Goal: Complete application form

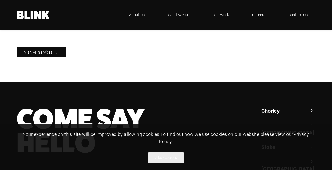
scroll to position [533, 0]
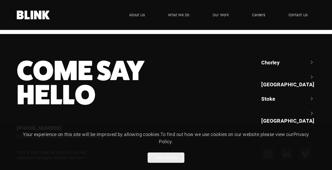
click at [280, 95] on link "Stoke" at bounding box center [288, 98] width 54 height 7
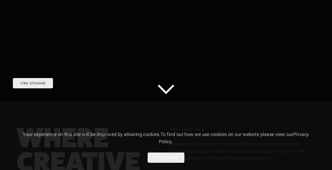
scroll to position [0, 0]
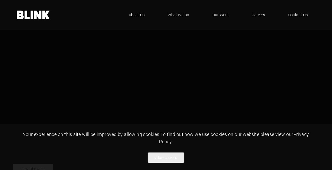
click at [303, 15] on span "Contact Us" at bounding box center [298, 15] width 20 height 6
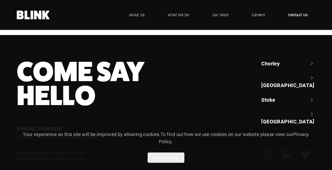
scroll to position [491, 0]
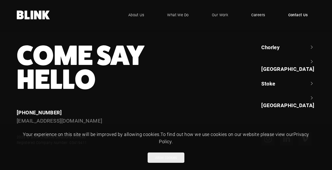
click at [257, 15] on span "Careers" at bounding box center [258, 15] width 14 height 6
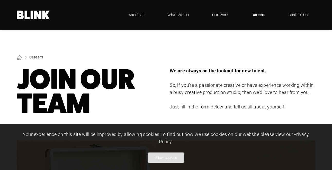
click at [169, 159] on button "Allow cookies" at bounding box center [166, 157] width 37 height 10
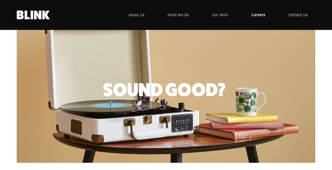
scroll to position [240, 0]
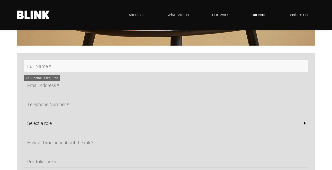
click at [81, 65] on input "text" at bounding box center [166, 66] width 284 height 12
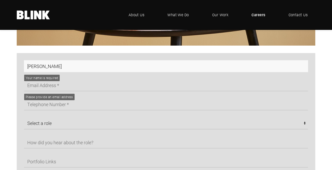
type input "Alex"
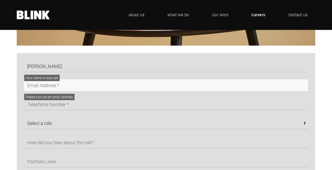
click at [136, 86] on input "text" at bounding box center [166, 85] width 284 height 12
type input "airstarview@gmail.com"
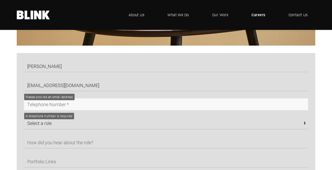
click at [88, 106] on input "text" at bounding box center [166, 104] width 284 height 12
type input "07840598256"
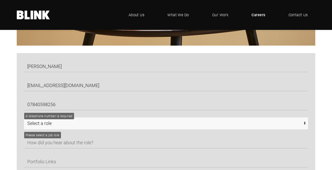
click at [101, 126] on select "Select a role CGI Artists - Manchester Senior CGI Artists - Manchester Any - Ma…" at bounding box center [166, 123] width 284 height 12
select select "Any - Stoke"
click at [24, 117] on select "Select a role CGI Artists - Manchester Senior CGI Artists - Manchester Any - Ma…" at bounding box center [166, 123] width 284 height 12
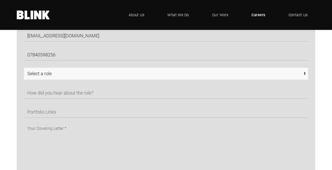
scroll to position [307, 0]
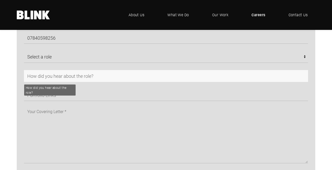
click at [102, 77] on input "text" at bounding box center [166, 76] width 284 height 12
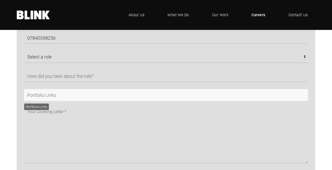
click at [94, 95] on input "text" at bounding box center [166, 95] width 284 height 12
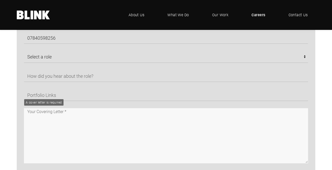
click at [82, 121] on textarea at bounding box center [166, 135] width 284 height 55
click at [65, 117] on textarea at bounding box center [166, 135] width 284 height 55
paste textarea "Creative photographer"
type textarea "Creative photographer"
paste textarea "Hi My name is Alex, and photography has been a big part of my life for many yea…"
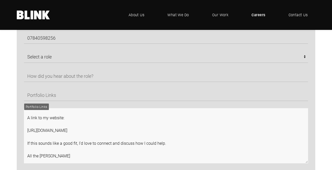
scroll to position [302, 0]
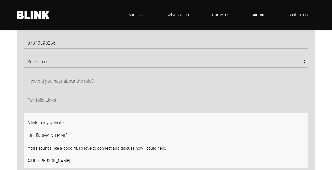
drag, startPoint x: 94, startPoint y: 127, endPoint x: 21, endPoint y: 127, distance: 72.8
click at [21, 127] on div "Hi My name is Alex, and photography has been a big part of my life for many yea…" at bounding box center [163, 140] width 292 height 55
type textarea "Hi My name is Alex, and photography has been a big part of my life for many yea…"
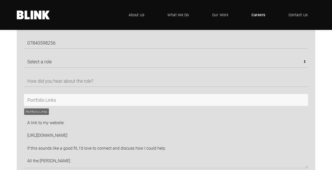
click at [44, 102] on input "text" at bounding box center [166, 100] width 284 height 12
paste input "https://www.zotovphoto.com/"
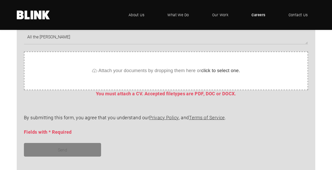
scroll to position [463, 0]
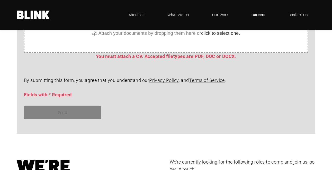
type input "https://www.zotovphoto.com/"
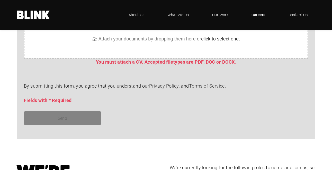
scroll to position [459, 0]
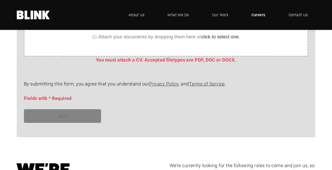
click at [83, 116] on div "Send" at bounding box center [163, 116] width 292 height 14
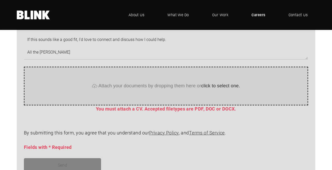
click at [207, 86] on span "click to select one." at bounding box center [220, 85] width 39 height 5
